Goal: Task Accomplishment & Management: Manage account settings

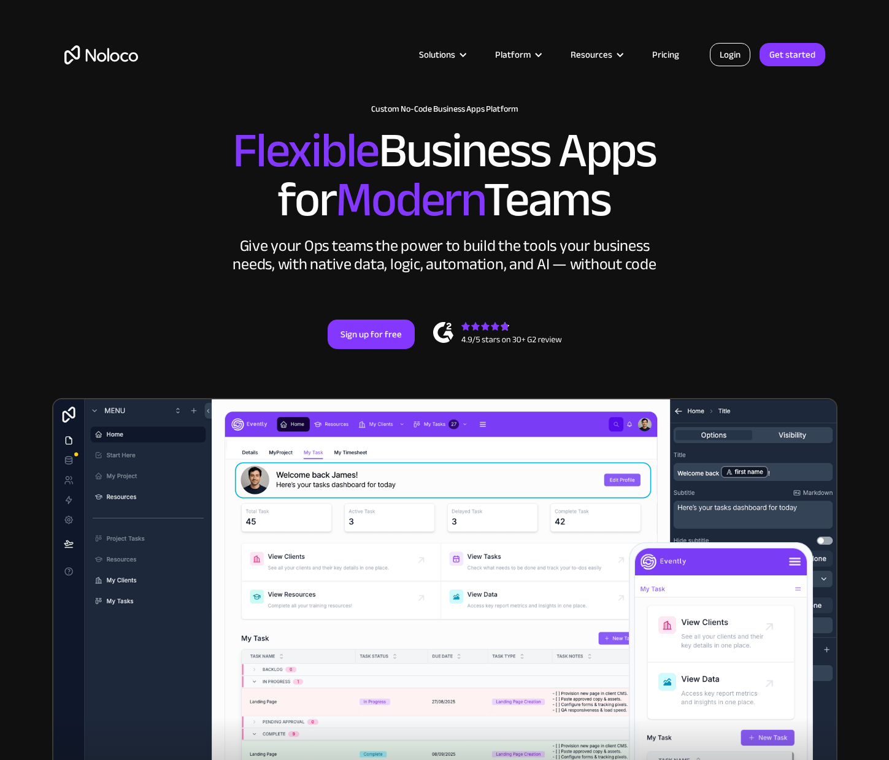
click at [729, 52] on link "Login" at bounding box center [730, 54] width 41 height 23
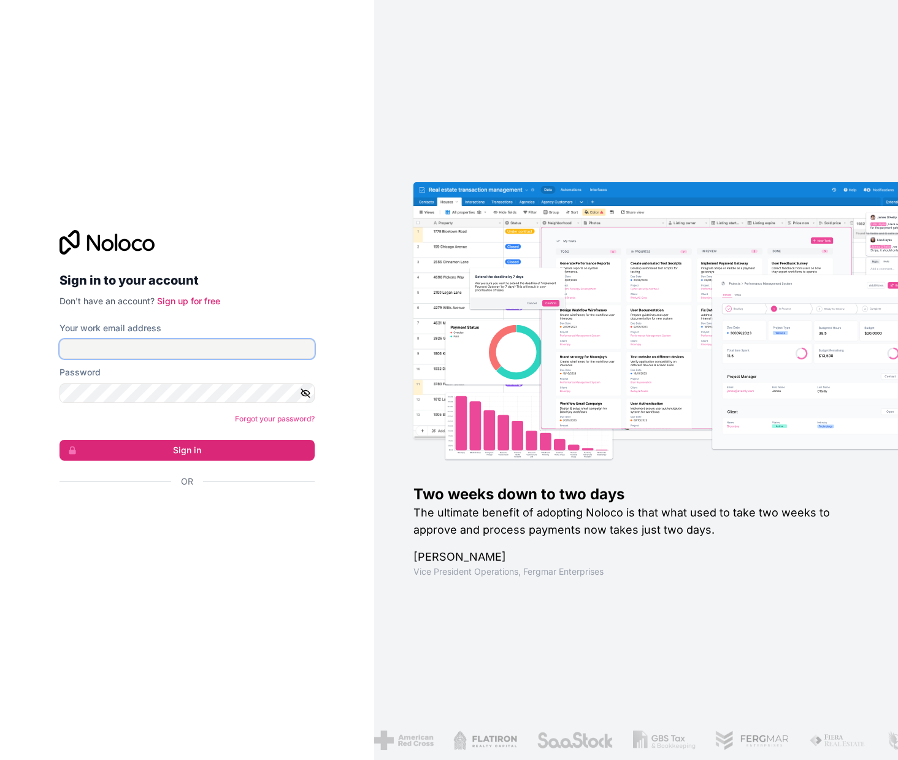
type input "f.allombert@cogis-formation.fr"
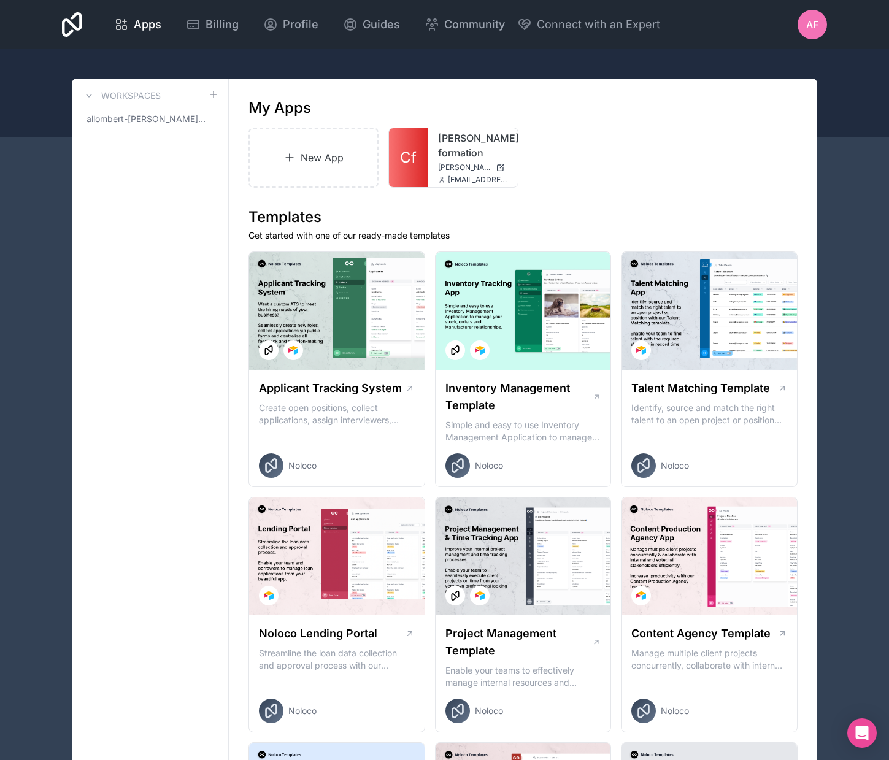
click at [468, 64] on div at bounding box center [444, 93] width 889 height 88
click at [464, 146] on link "[PERSON_NAME]-formation" at bounding box center [473, 145] width 70 height 29
